Goal: Download file/media

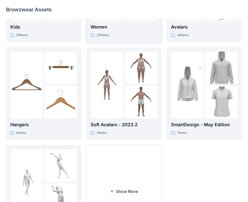
scroll to position [101, 0]
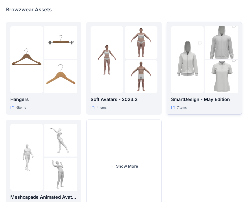
click at [187, 79] on img at bounding box center [187, 59] width 33 height 49
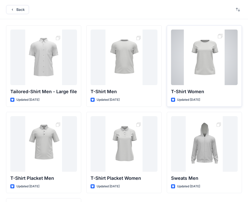
click at [204, 73] on div at bounding box center [204, 57] width 67 height 55
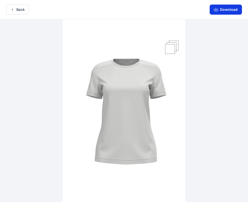
click at [222, 10] on button "Download" at bounding box center [226, 10] width 32 height 10
click at [228, 12] on button "Download" at bounding box center [226, 10] width 32 height 10
